Goal: Information Seeking & Learning: Learn about a topic

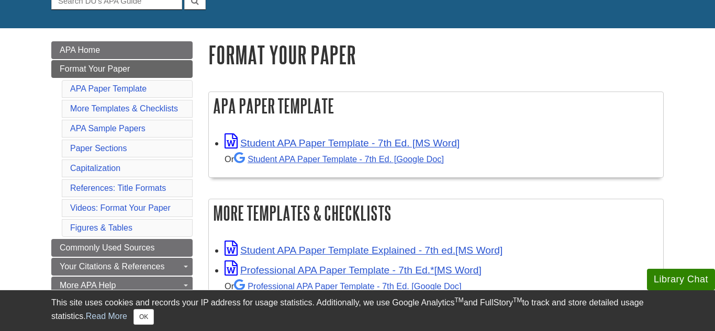
scroll to position [118, 0]
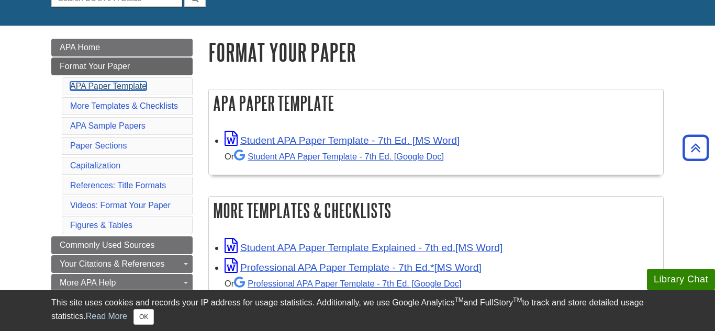
click at [129, 91] on link "APA Paper Template" at bounding box center [108, 86] width 76 height 9
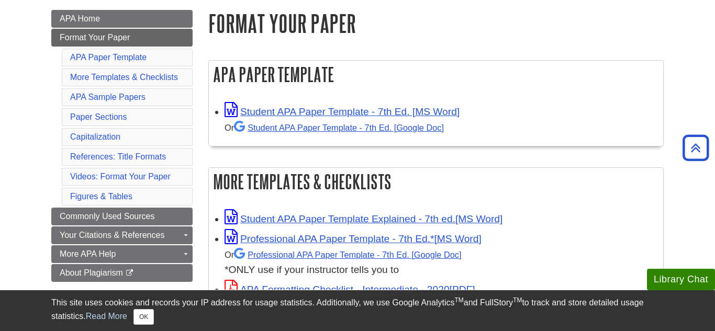
scroll to position [147, 0]
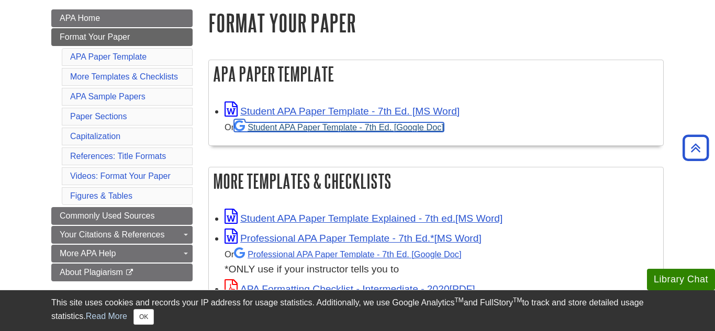
click at [285, 128] on link "Student APA Paper Template - 7th Ed. [Google Doc]" at bounding box center [339, 126] width 210 height 9
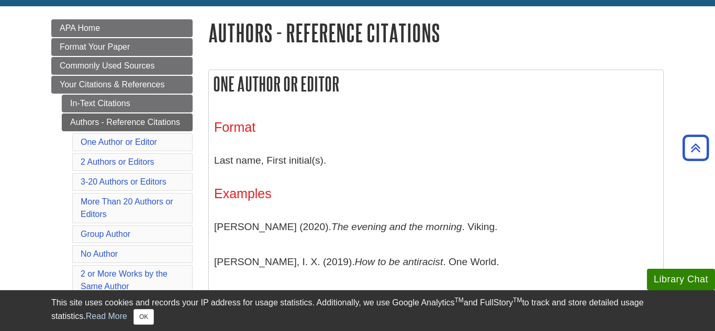
scroll to position [139, 0]
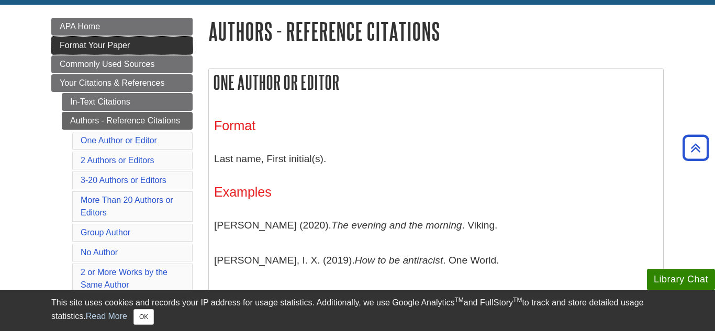
click at [166, 52] on link "Format Your Paper" at bounding box center [121, 46] width 141 height 18
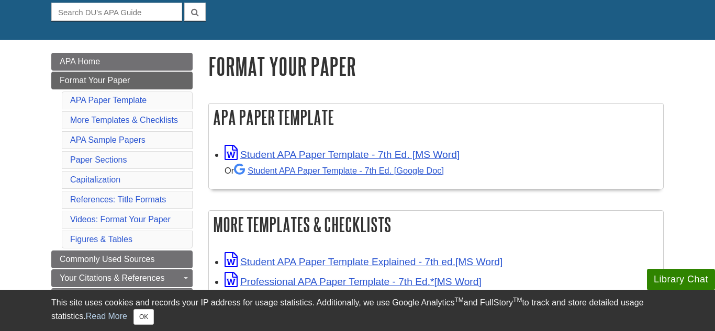
scroll to position [105, 0]
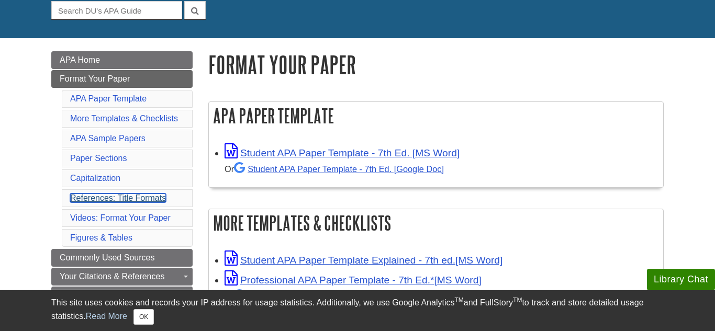
click at [143, 195] on link "References: Title Formats" at bounding box center [118, 198] width 96 height 9
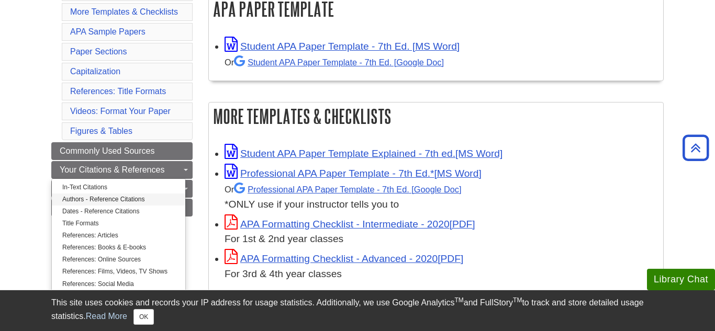
scroll to position [210, 0]
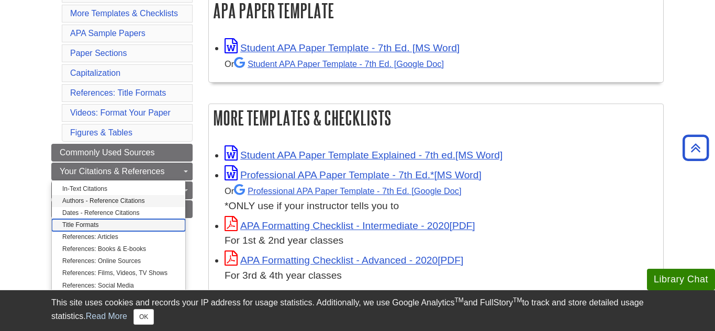
click at [124, 230] on link "Title Formats" at bounding box center [118, 225] width 133 height 12
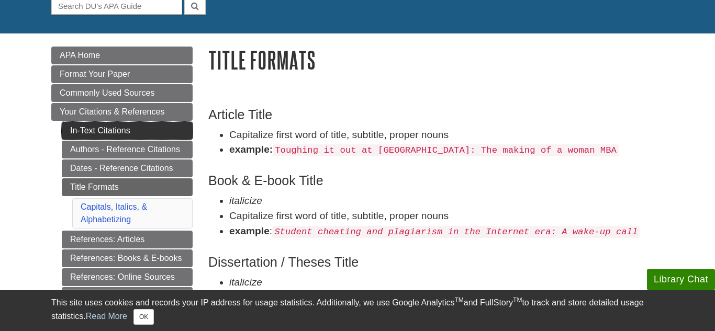
scroll to position [112, 0]
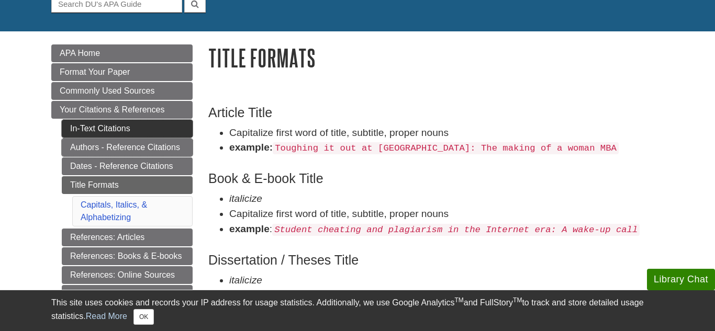
click at [168, 152] on link "Authors - Reference Citations" at bounding box center [127, 148] width 131 height 18
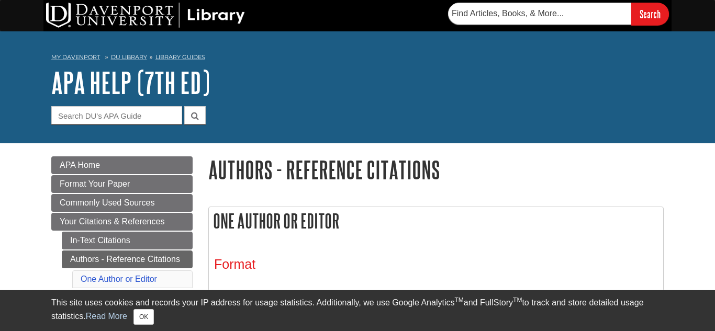
click at [337, 163] on h1 "Authors - Reference Citations" at bounding box center [435, 169] width 455 height 27
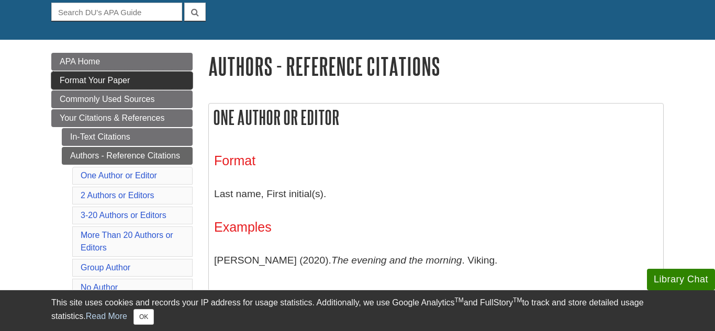
scroll to position [106, 0]
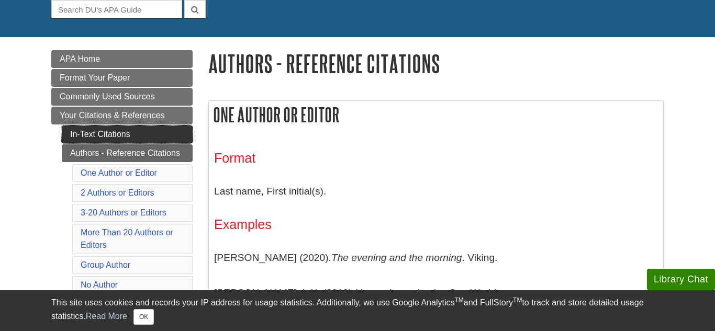
click at [120, 141] on link "In-Text Citations" at bounding box center [127, 135] width 131 height 18
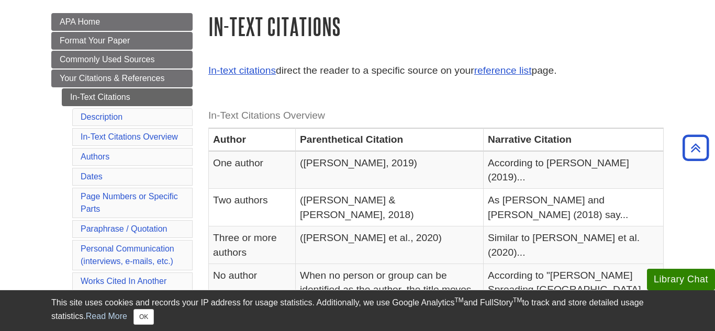
scroll to position [145, 0]
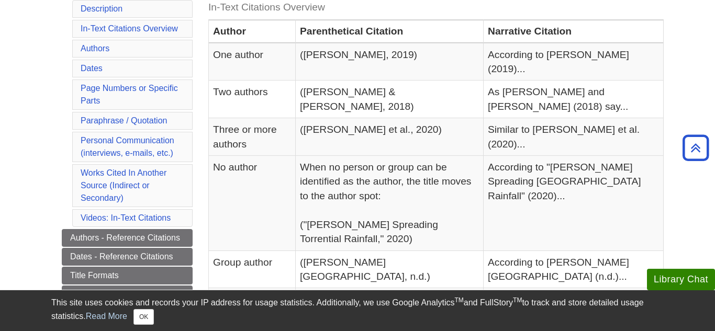
scroll to position [252, 0]
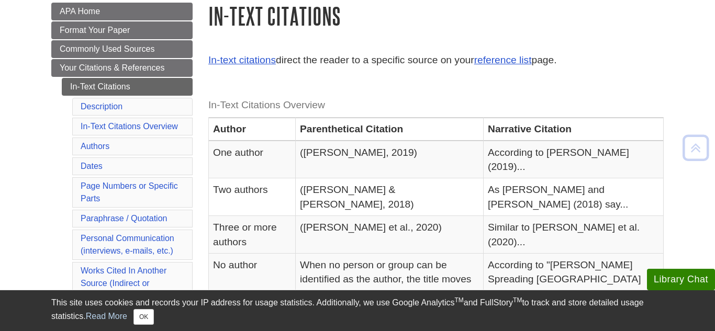
scroll to position [158, 0]
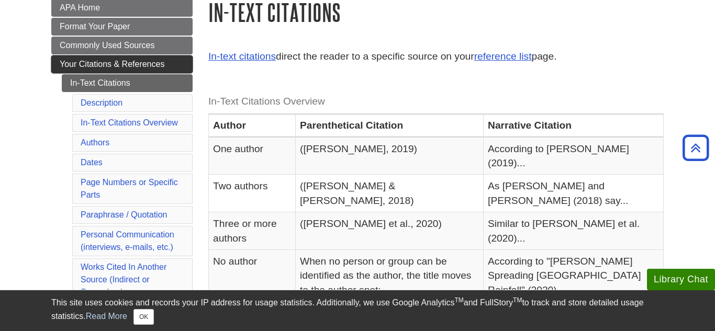
click at [157, 69] on span "Your Citations & References" at bounding box center [112, 64] width 105 height 9
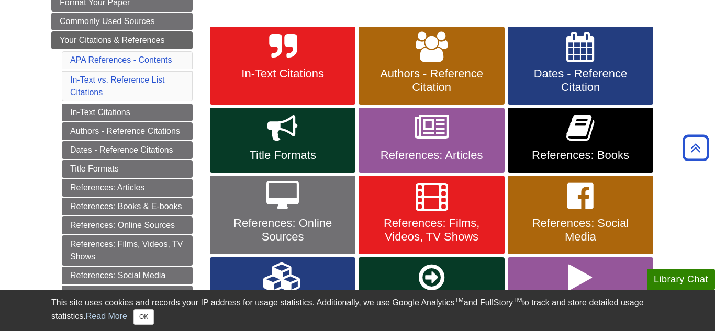
scroll to position [182, 0]
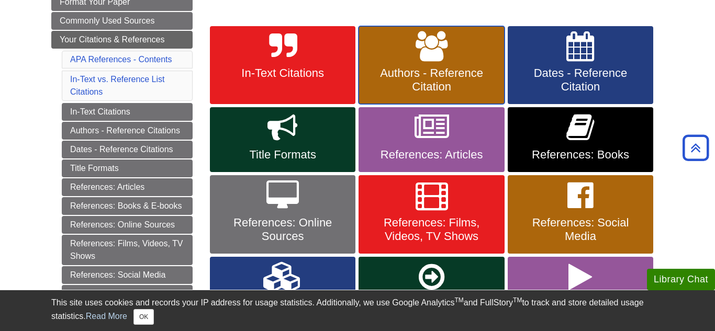
click at [395, 95] on link "Authors - Reference Citation" at bounding box center [432, 65] width 146 height 79
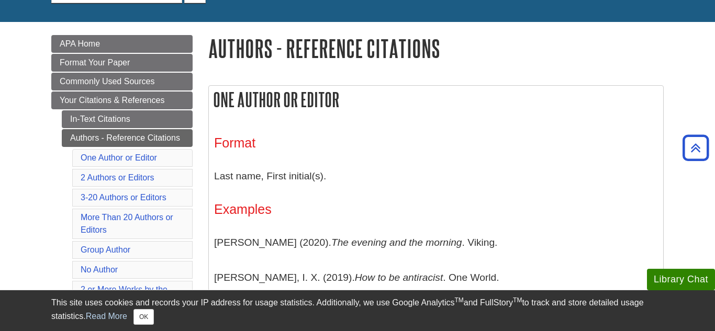
scroll to position [122, 0]
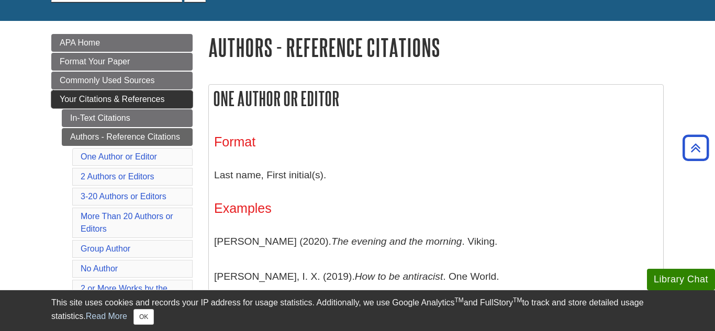
click at [145, 104] on span "Your Citations & References" at bounding box center [112, 99] width 105 height 9
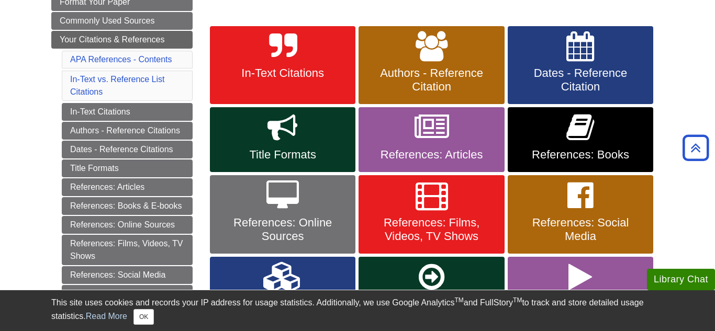
scroll to position [170, 0]
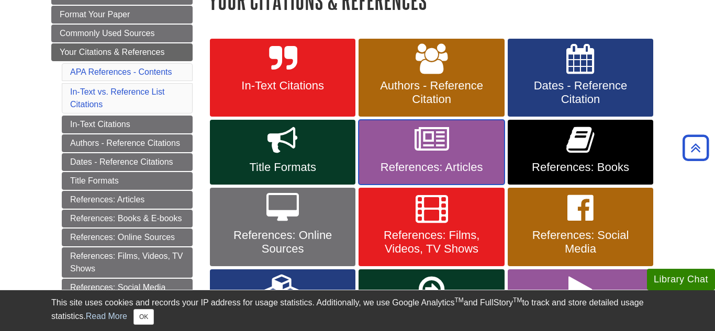
click at [376, 143] on link "References: Articles" at bounding box center [432, 152] width 146 height 65
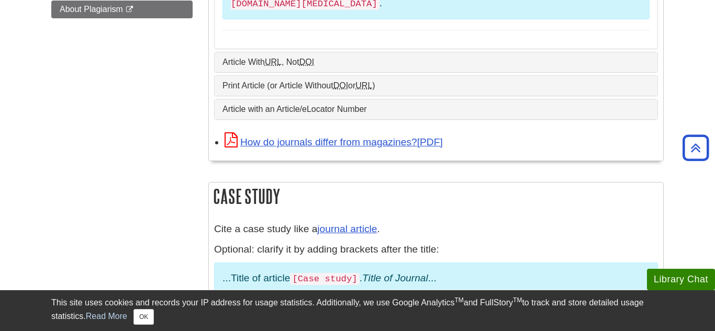
scroll to position [675, 0]
click at [367, 182] on h2 "Case Study" at bounding box center [436, 196] width 454 height 28
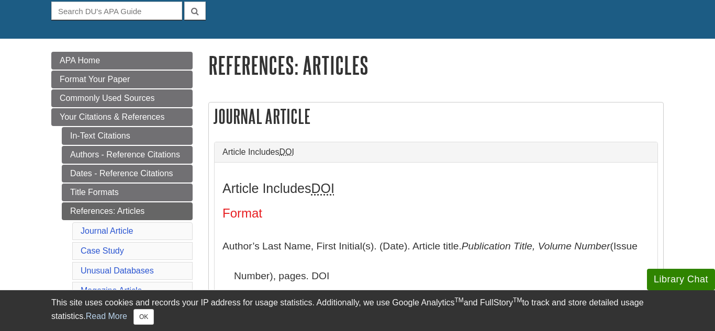
scroll to position [108, 0]
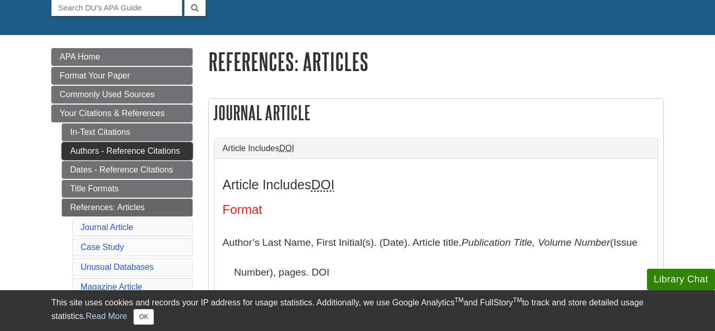
click at [128, 143] on link "Authors - Reference Citations" at bounding box center [127, 151] width 131 height 18
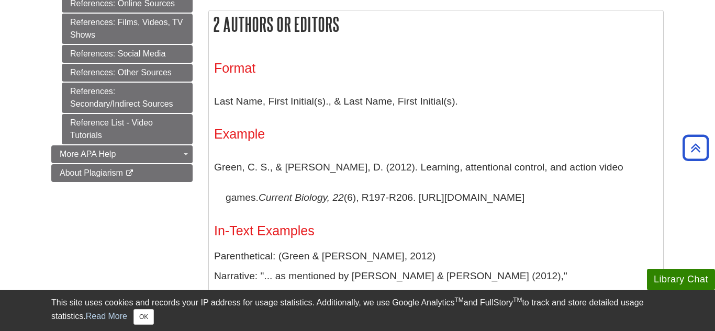
scroll to position [627, 0]
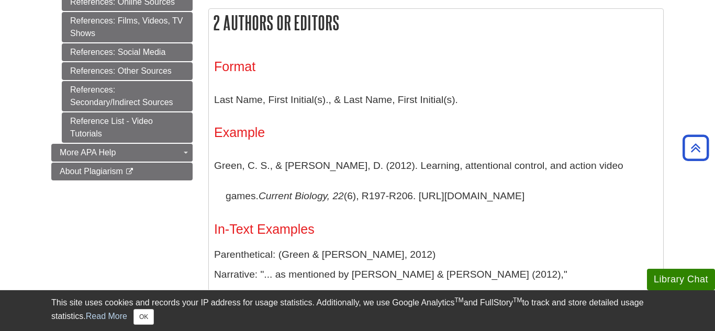
click at [313, 208] on p "Green, C. S., & Bavelier, D. (2012). Learning, attentional control, and action …" at bounding box center [436, 181] width 444 height 60
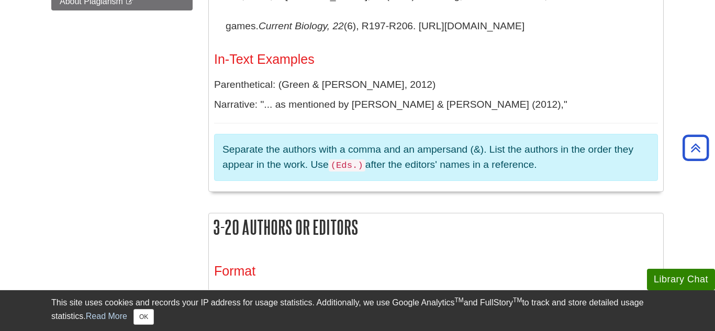
scroll to position [800, 0]
